Goal: Information Seeking & Learning: Learn about a topic

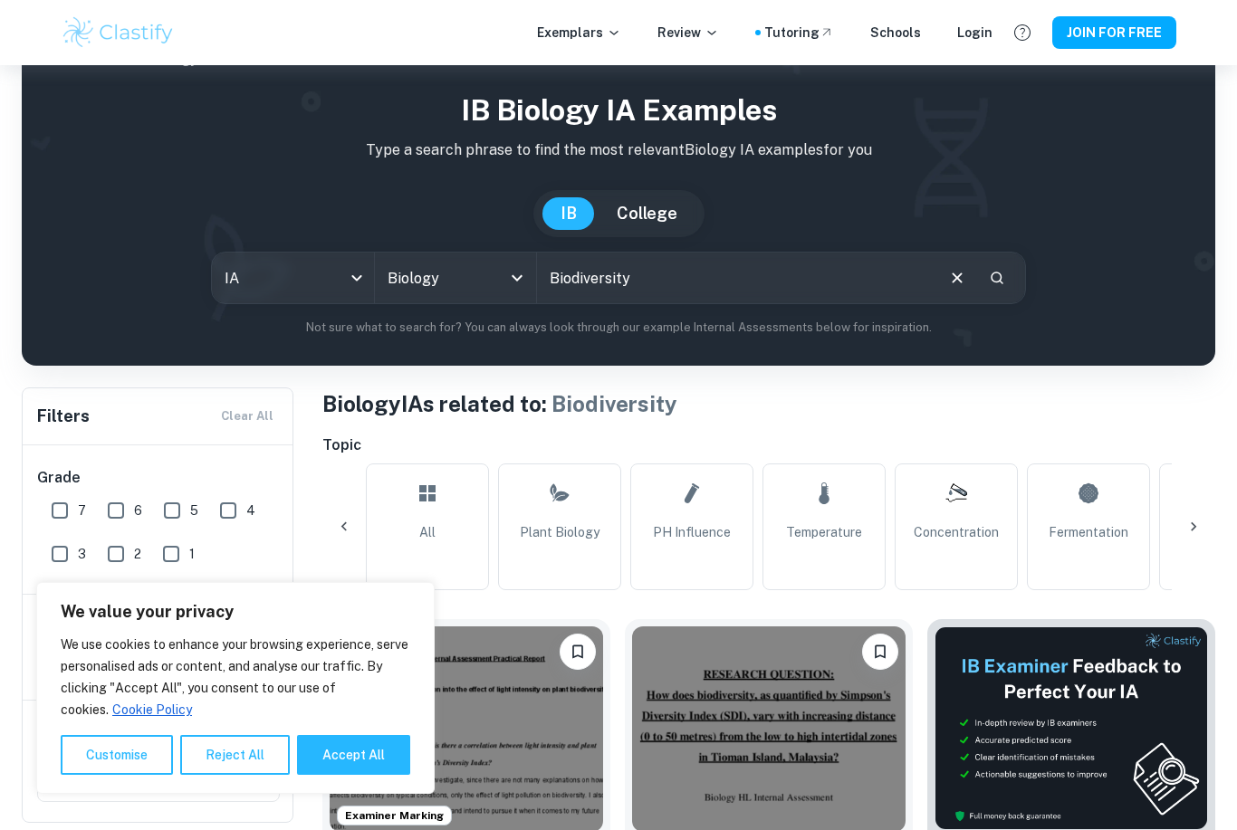
scroll to position [0, 949]
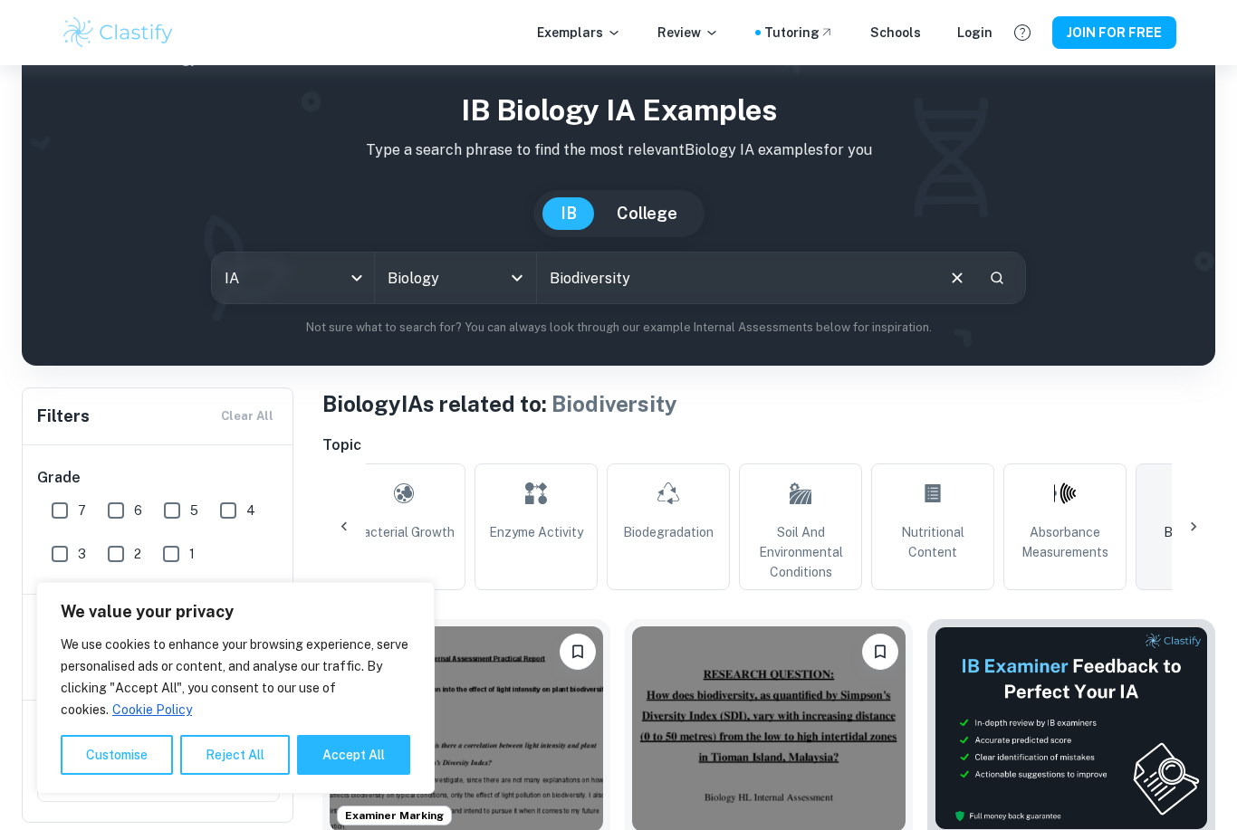
click at [884, 280] on input "Biodiversity" at bounding box center [735, 278] width 396 height 51
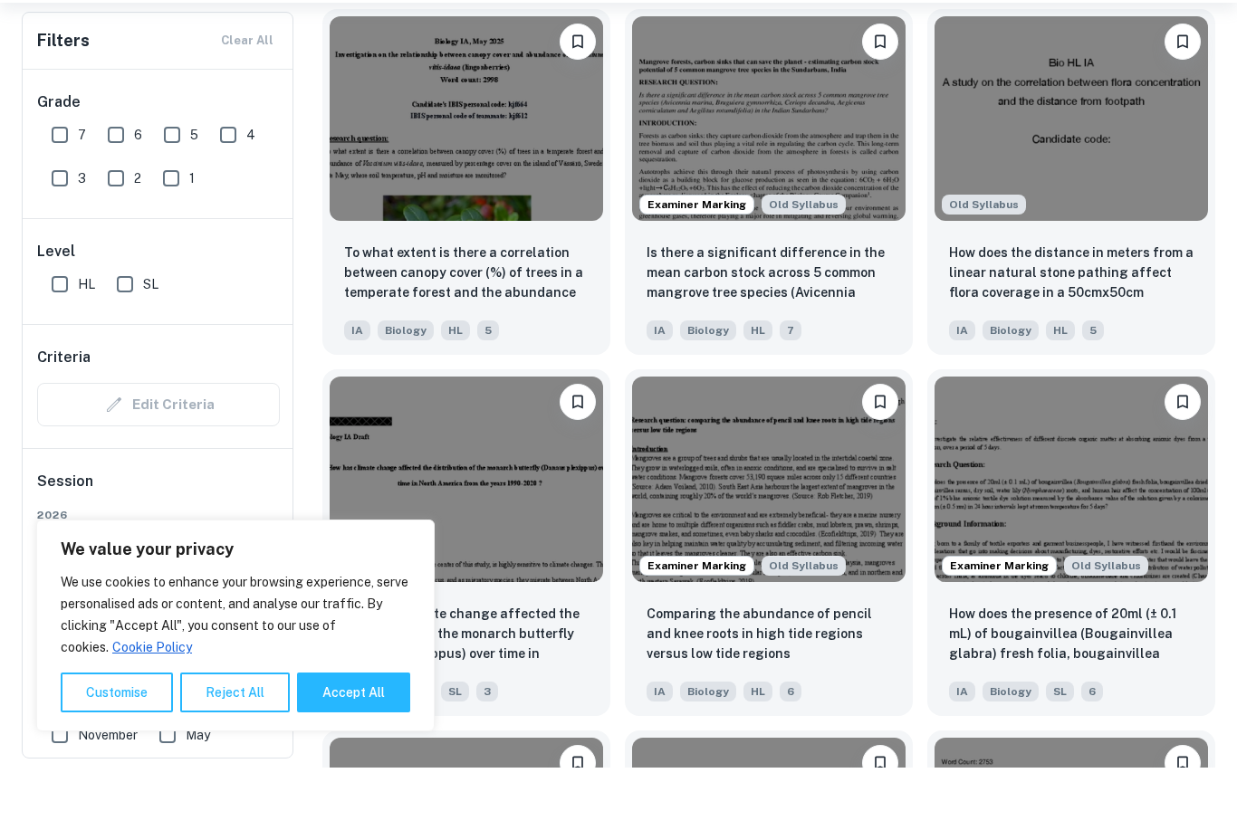
scroll to position [1674, 0]
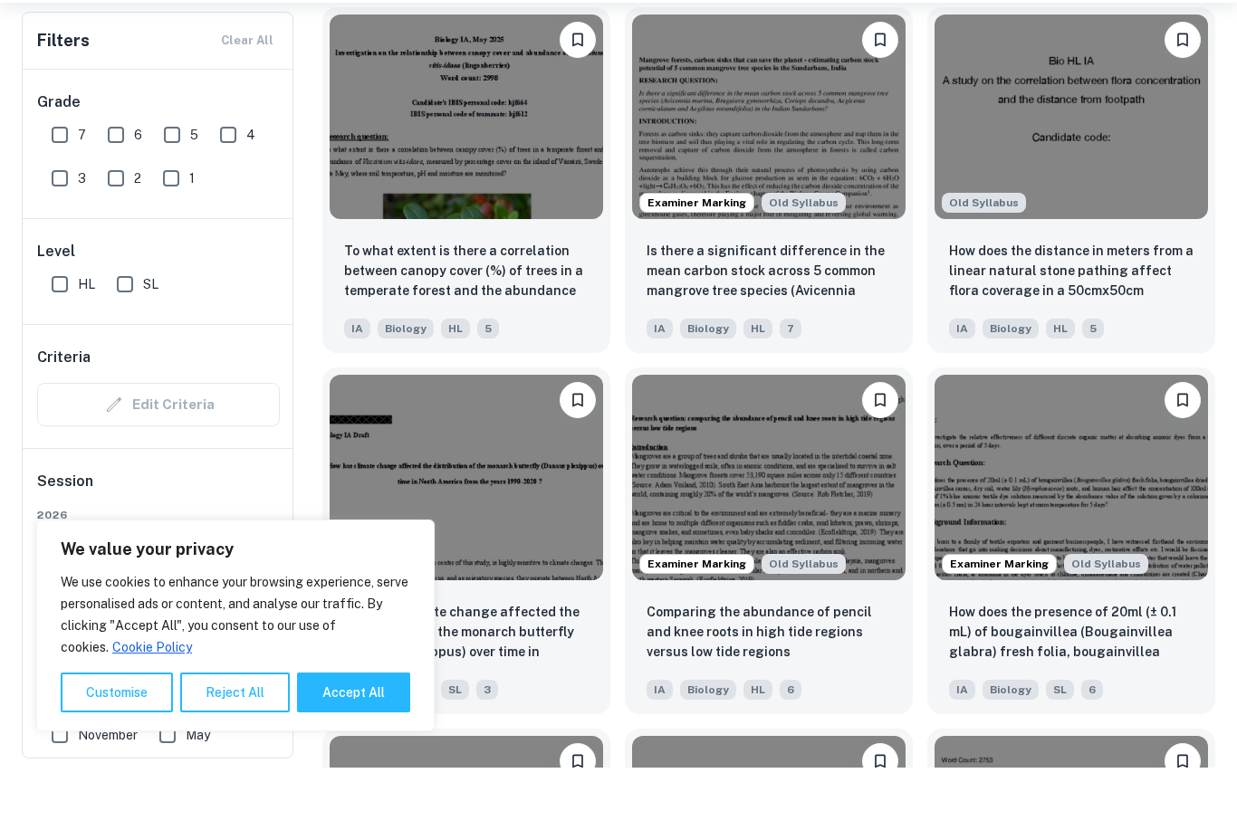
click at [233, 764] on button "Reject All" at bounding box center [235, 755] width 110 height 40
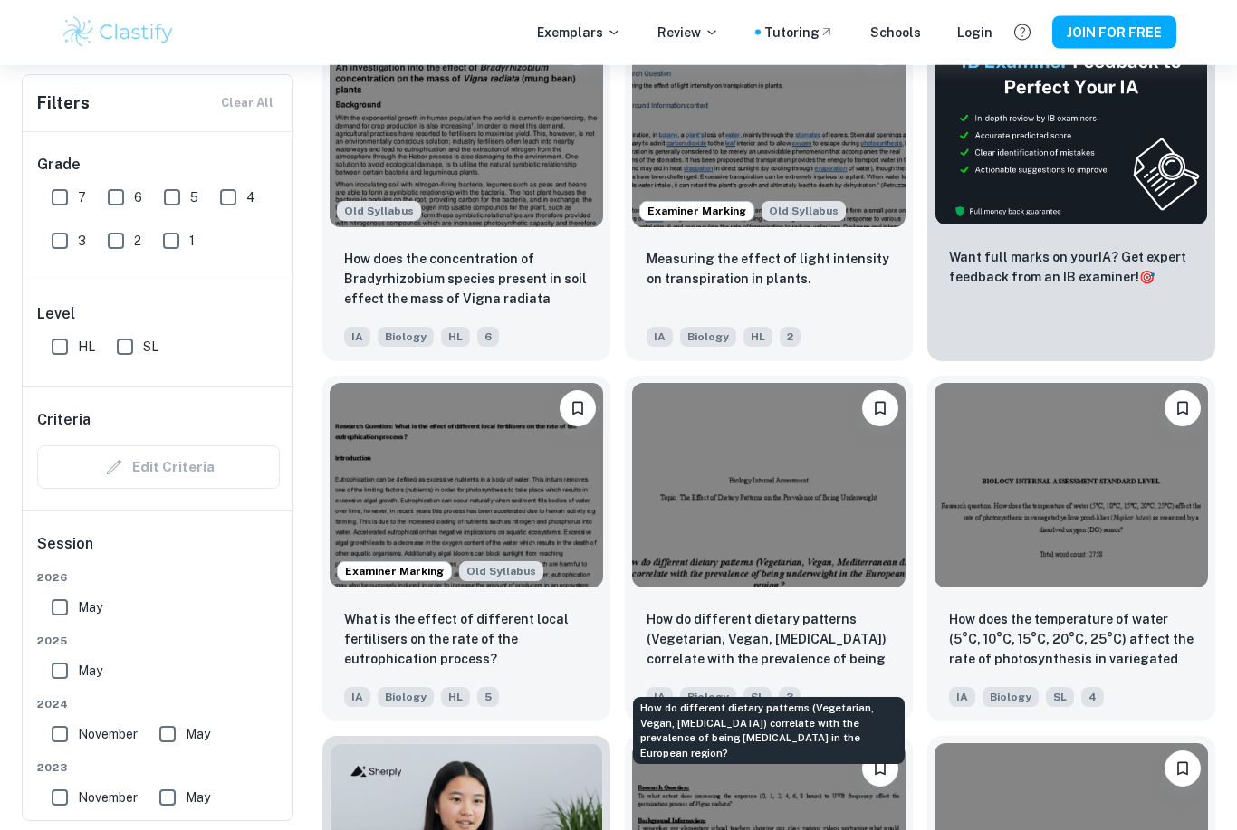
scroll to position [6421, 0]
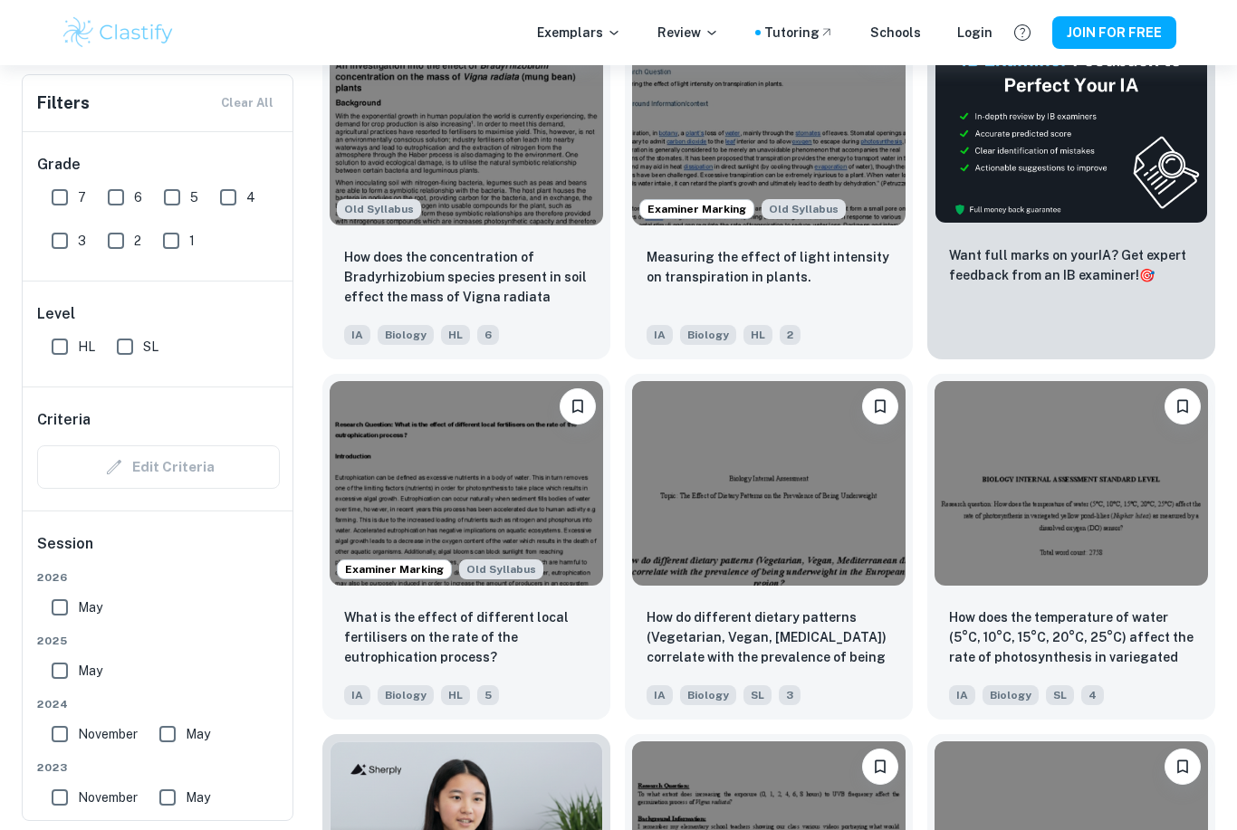
click at [129, 346] on input "SL" at bounding box center [125, 347] width 36 height 36
checkbox input "true"
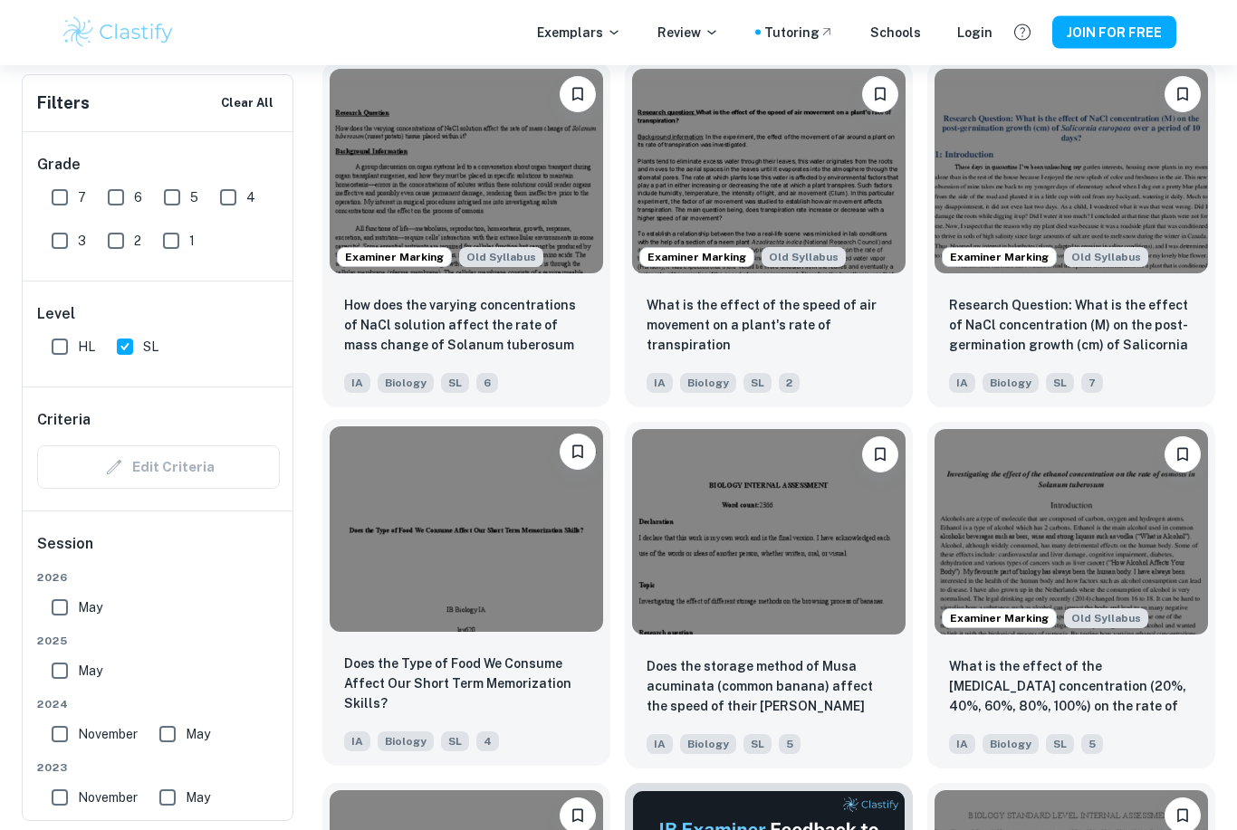
scroll to position [9664, 0]
click at [483, 692] on p "Does the Type of Food We Consume Affect Our Short Term Memorization Skills?" at bounding box center [466, 684] width 244 height 60
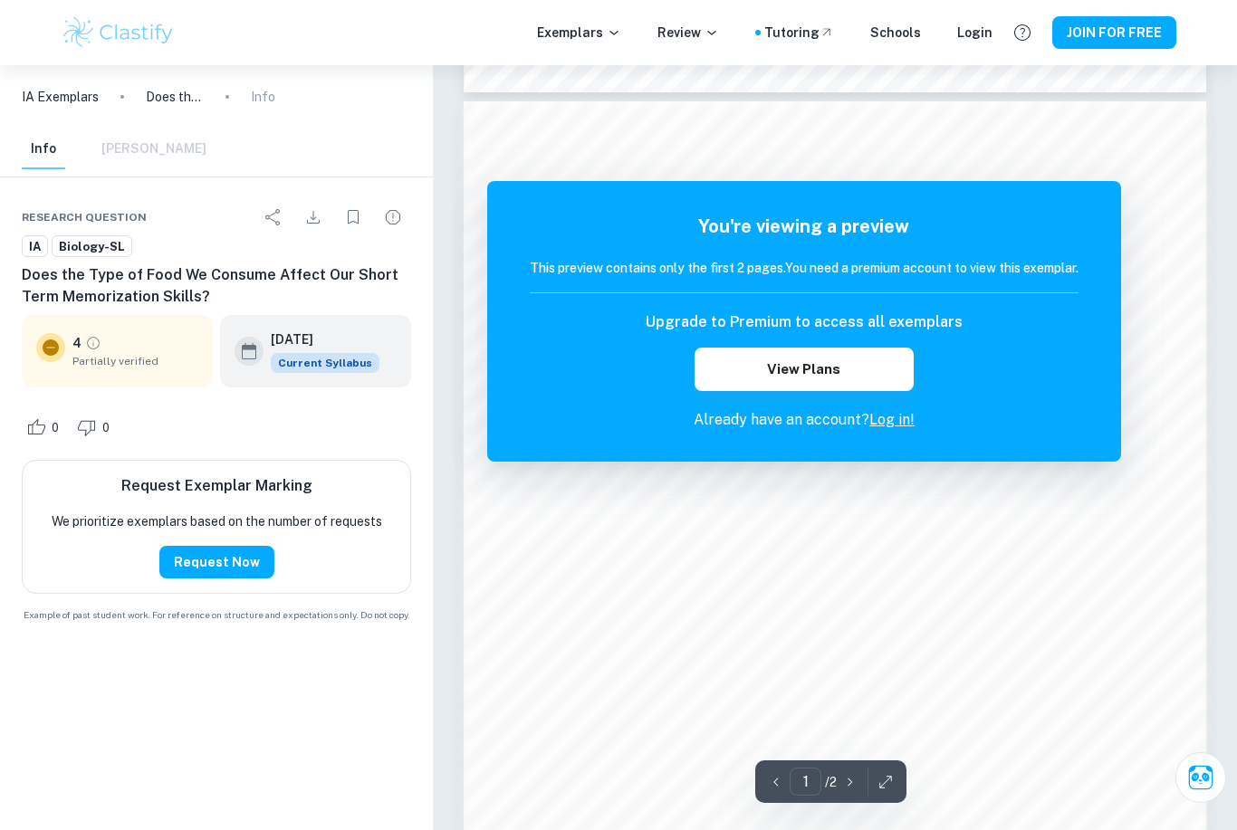
scroll to position [879, 0]
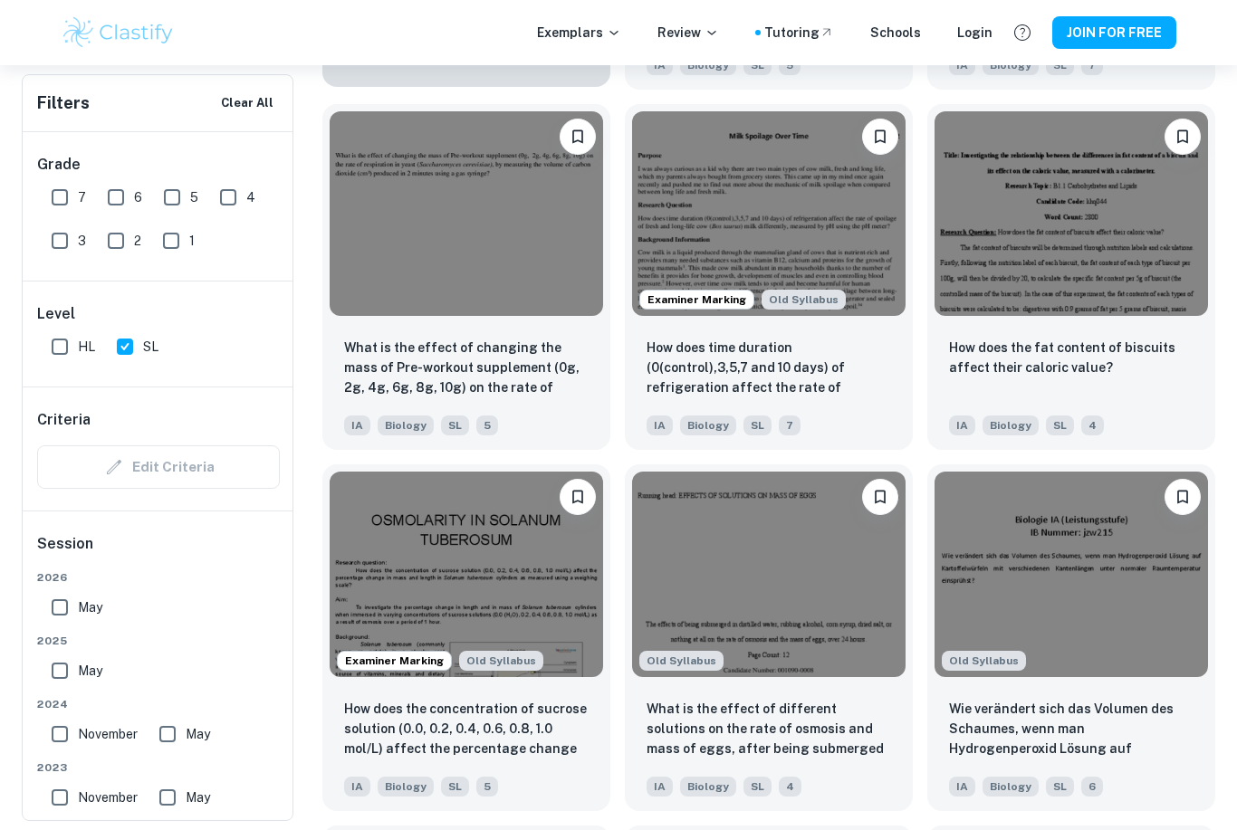
scroll to position [13100, 0]
